Goal: Communication & Community: Ask a question

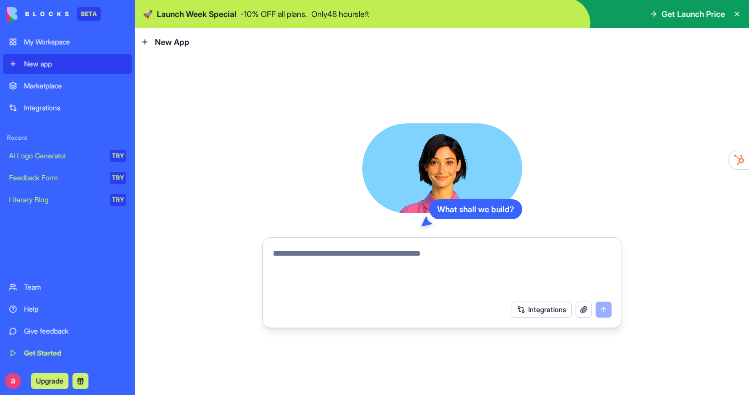
click at [94, 201] on div "Literary Blog" at bounding box center [56, 200] width 94 height 10
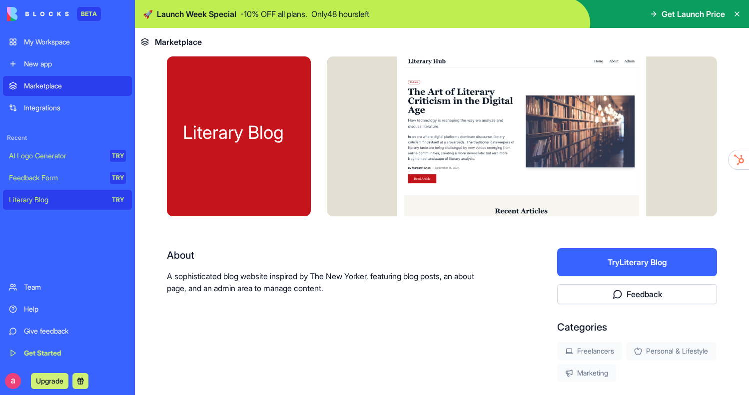
scroll to position [20, 0]
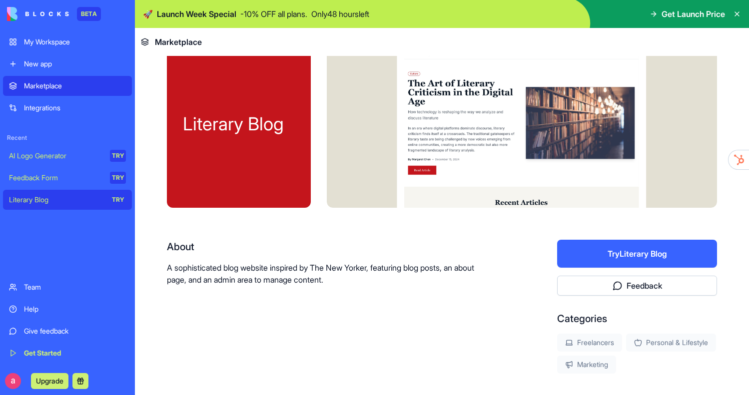
click at [592, 253] on button "Try Literary Blog" at bounding box center [637, 254] width 160 height 28
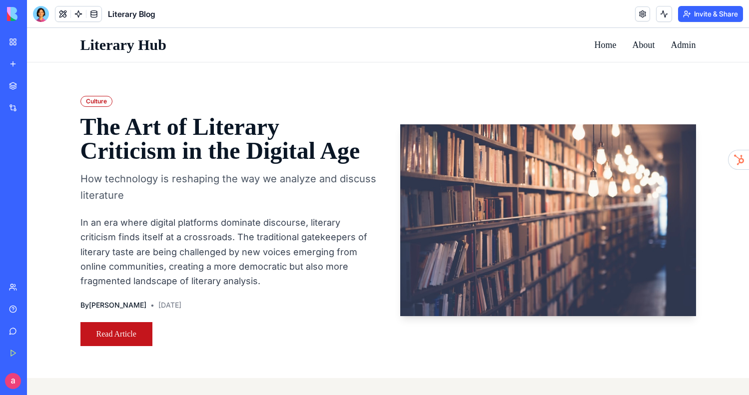
click at [636, 16] on link at bounding box center [642, 13] width 15 height 15
click at [75, 15] on link at bounding box center [78, 13] width 15 height 15
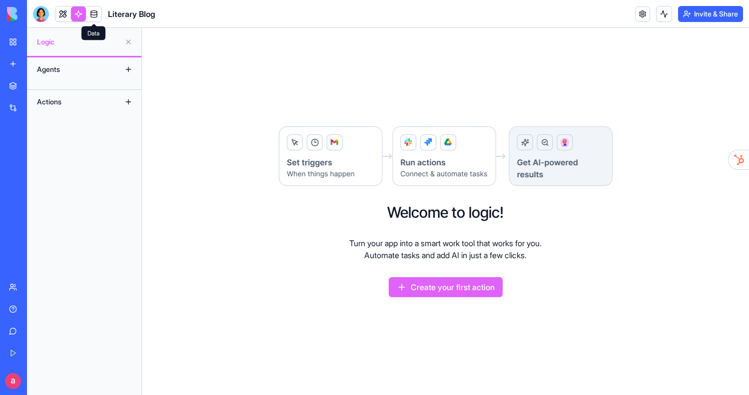
click at [96, 15] on link at bounding box center [93, 13] width 15 height 15
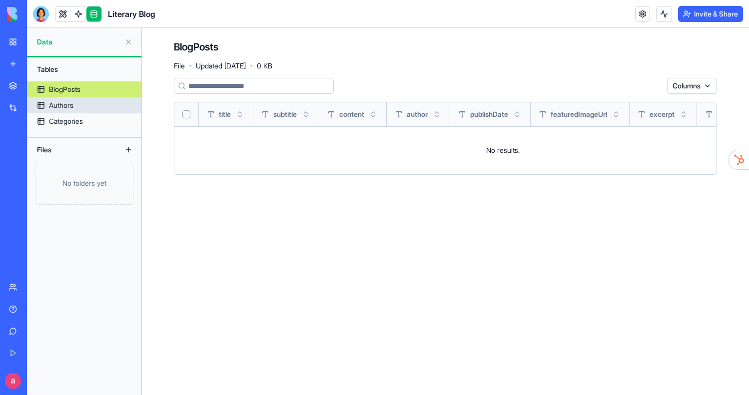
click at [68, 102] on div "Authors" at bounding box center [61, 105] width 24 height 10
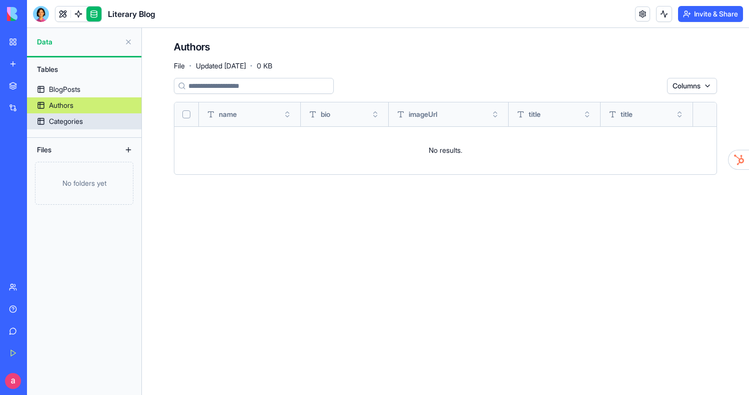
click at [68, 122] on div "Categories" at bounding box center [66, 121] width 34 height 10
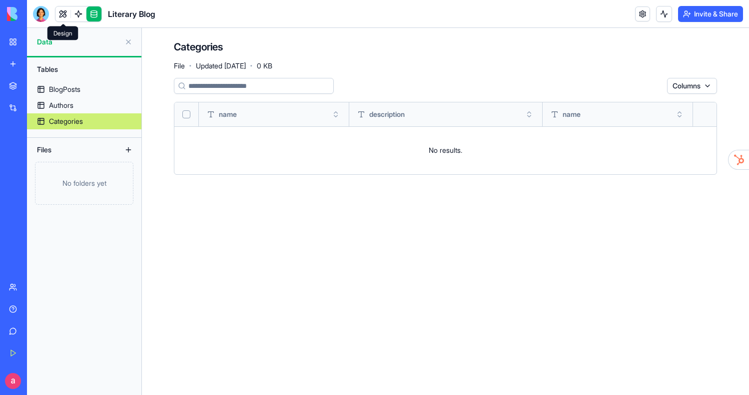
click at [59, 13] on link at bounding box center [62, 13] width 15 height 15
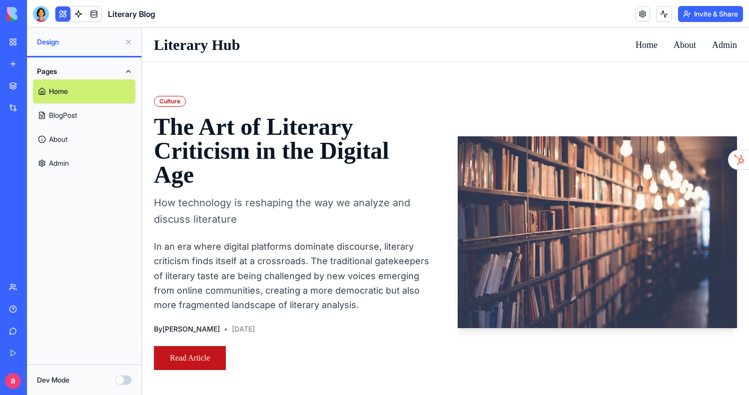
click at [196, 138] on h1 "The Art of Literary Criticism in the Digital Age" at bounding box center [294, 151] width 280 height 72
click at [125, 90] on link "Home" at bounding box center [84, 91] width 102 height 24
click at [190, 366] on link "Read Article" at bounding box center [190, 358] width 72 height 24
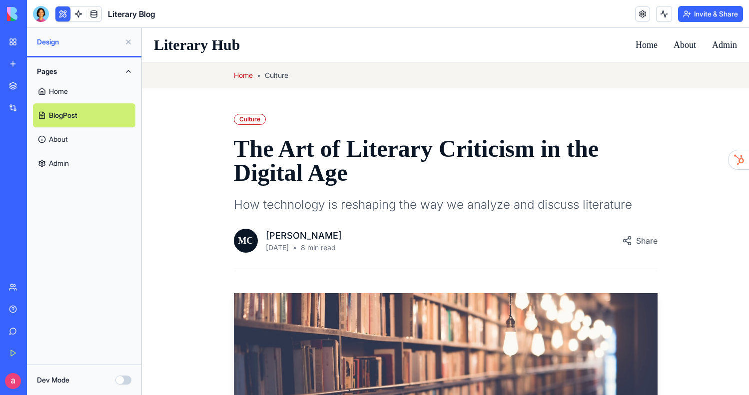
click at [74, 91] on link "Home" at bounding box center [84, 91] width 102 height 24
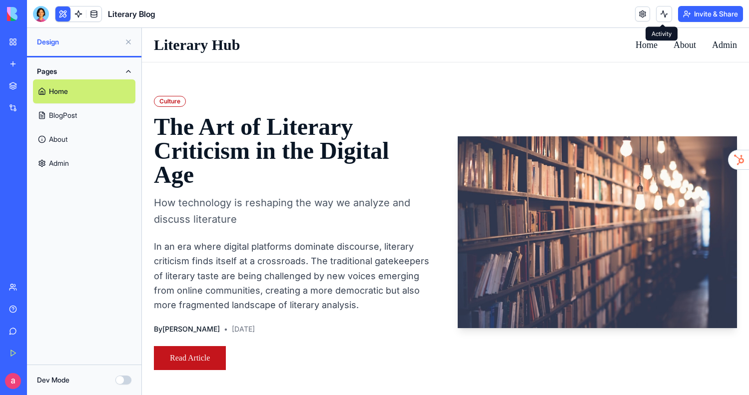
click at [663, 16] on button at bounding box center [664, 14] width 16 height 16
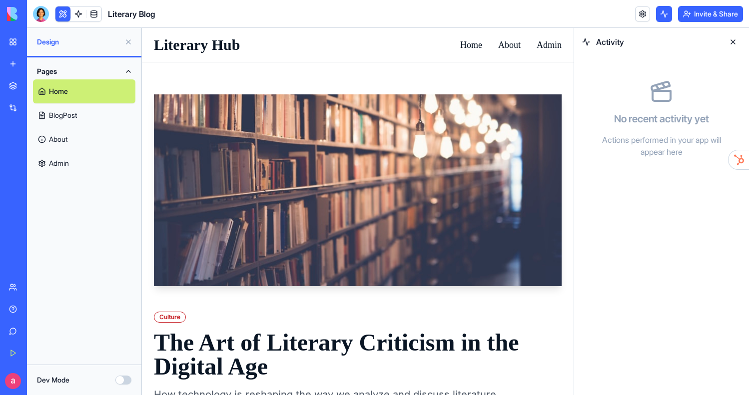
click at [663, 16] on button at bounding box center [664, 14] width 16 height 16
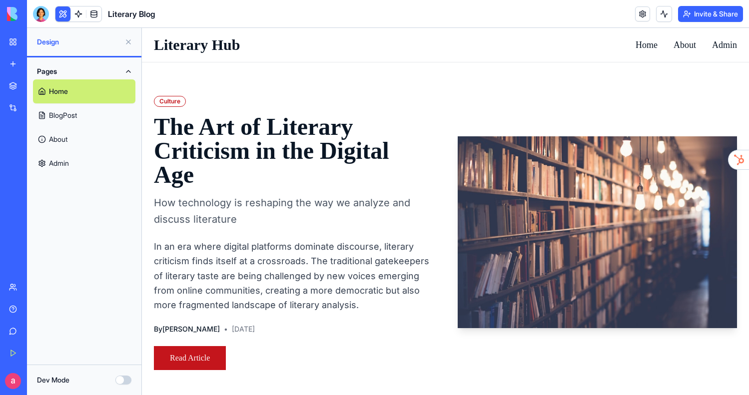
click at [120, 379] on button "Dev Mode" at bounding box center [123, 380] width 16 height 9
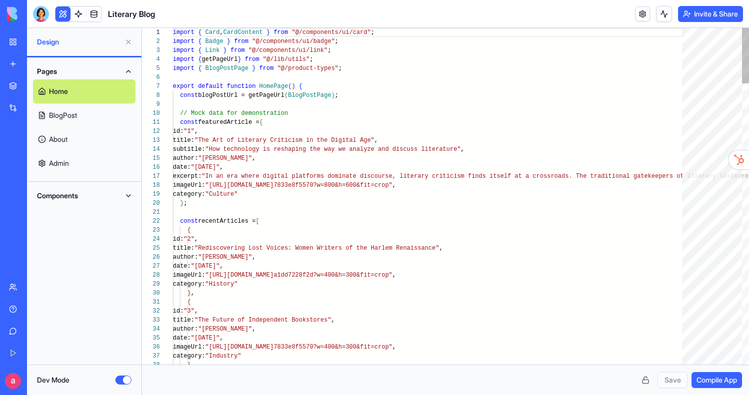
scroll to position [90, 0]
click at [125, 380] on button "Dev Mode" at bounding box center [123, 380] width 16 height 9
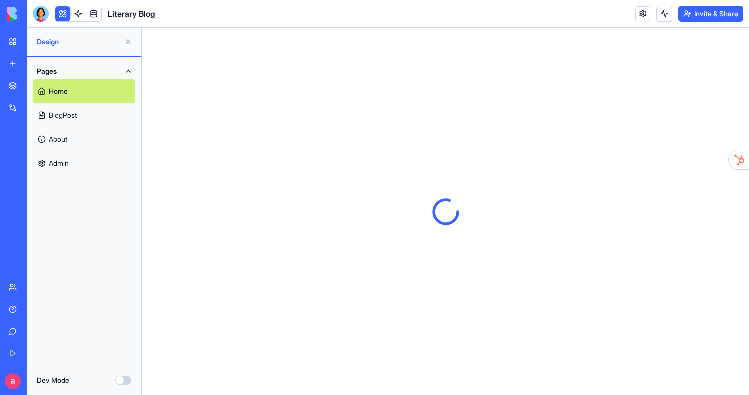
scroll to position [0, 0]
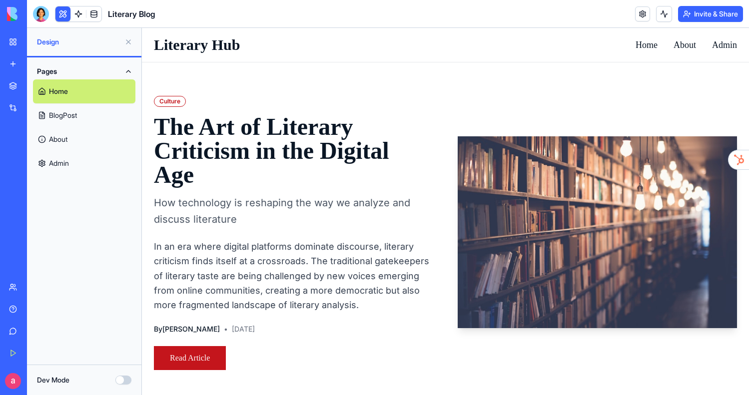
click at [75, 162] on link "Admin" at bounding box center [84, 163] width 102 height 24
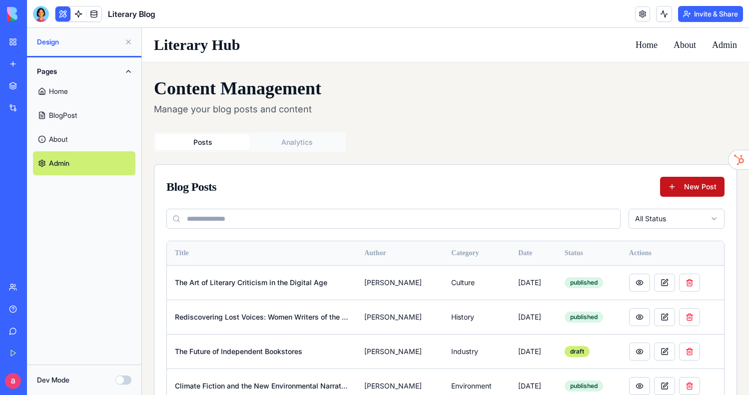
click at [128, 43] on button at bounding box center [128, 42] width 16 height 16
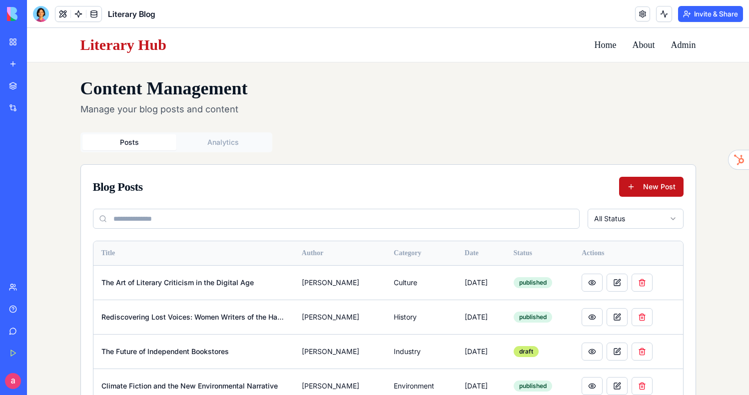
click at [167, 40] on link "Literary Hub" at bounding box center [123, 45] width 86 height 18
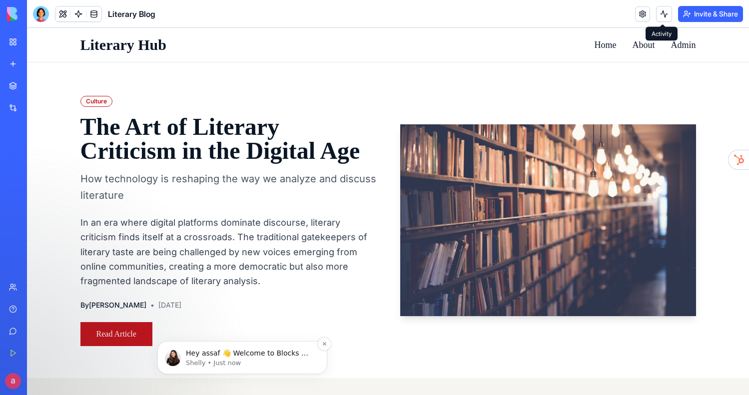
click at [202, 355] on p "Hey assaf 👋 Welcome to Blocks 🙌 I'm here if you have any questions!" at bounding box center [250, 354] width 129 height 10
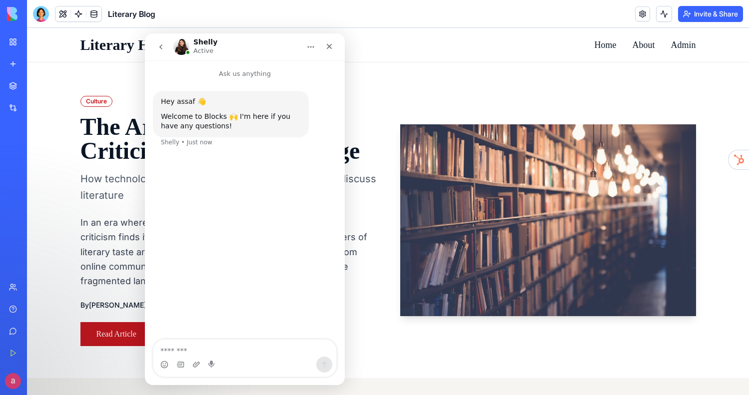
click at [37, 67] on div "New app" at bounding box center [30, 64] width 13 height 10
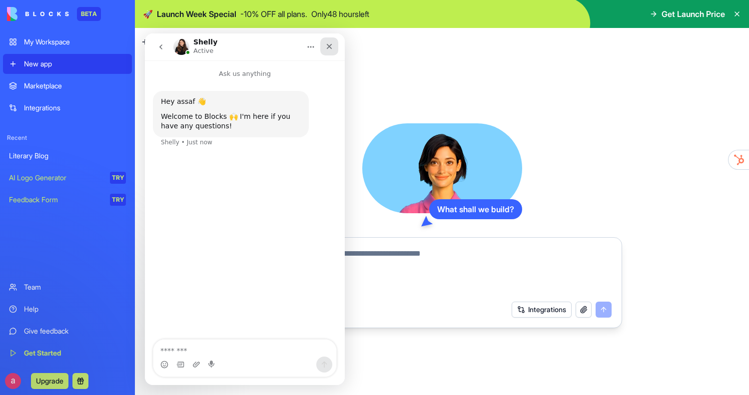
click at [332, 48] on icon "Close" at bounding box center [329, 46] width 8 height 8
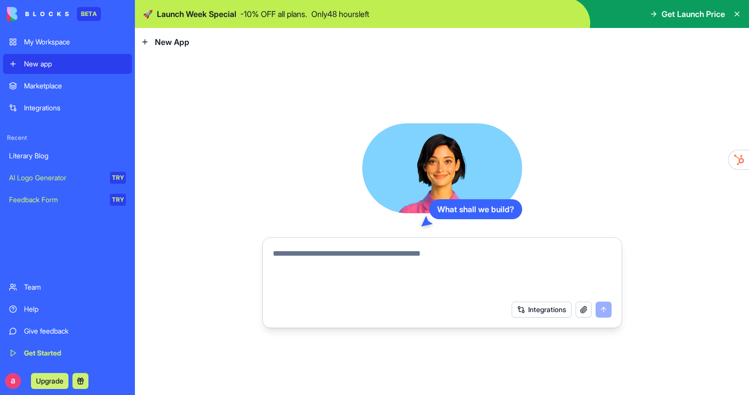
click at [320, 253] on textarea at bounding box center [442, 272] width 339 height 48
click at [292, 255] on textarea at bounding box center [442, 272] width 339 height 48
type textarea "**********"
click at [605, 310] on button "submit" at bounding box center [604, 310] width 16 height 16
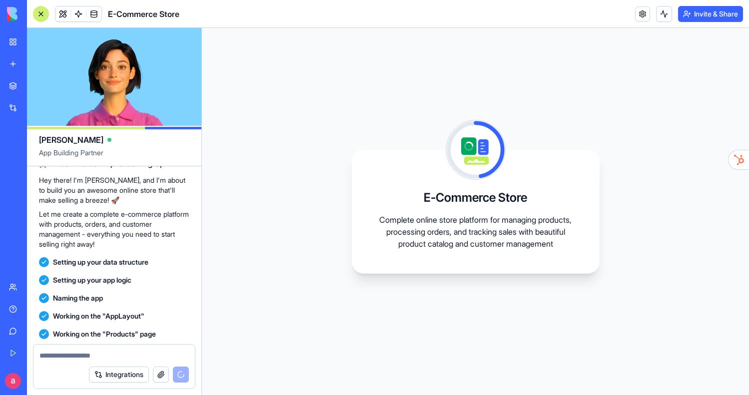
scroll to position [132, 0]
